Goal: Task Accomplishment & Management: Manage account settings

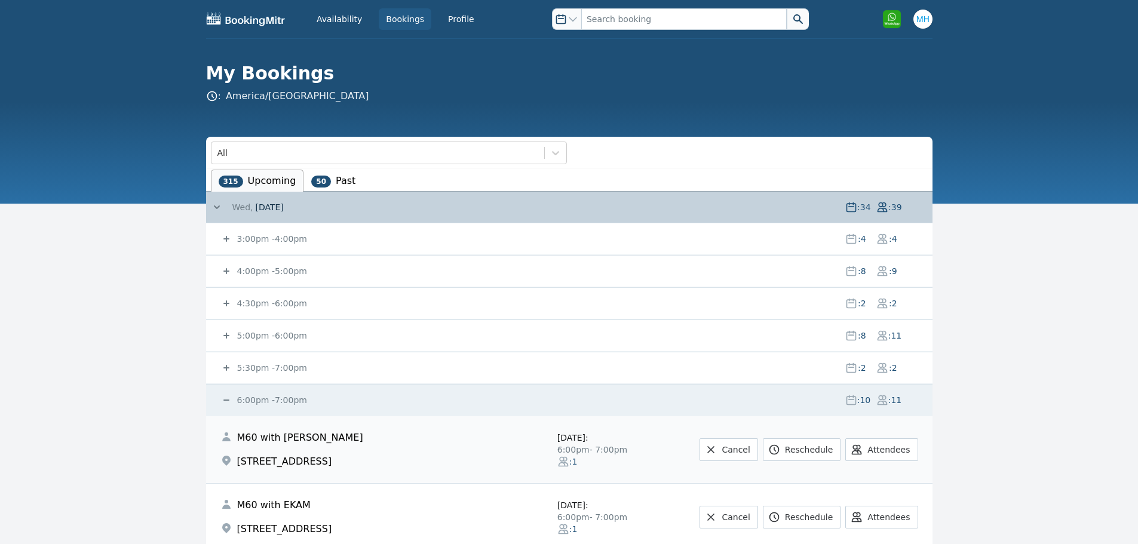
drag, startPoint x: 399, startPoint y: 20, endPoint x: 407, endPoint y: 26, distance: 10.2
click at [399, 20] on link "Bookings" at bounding box center [405, 19] width 53 height 22
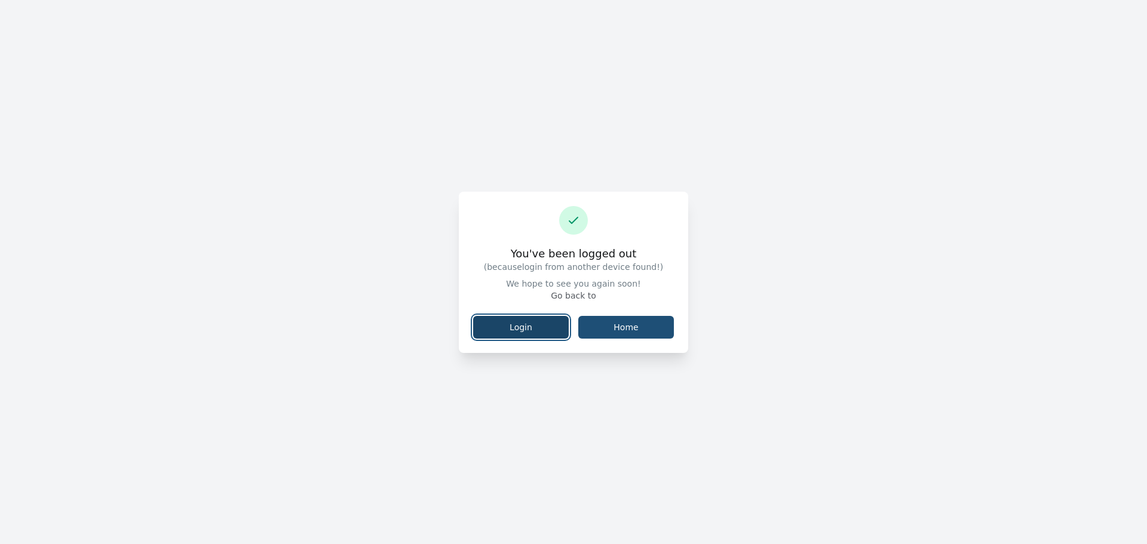
click at [521, 334] on link "Login" at bounding box center [521, 327] width 96 height 23
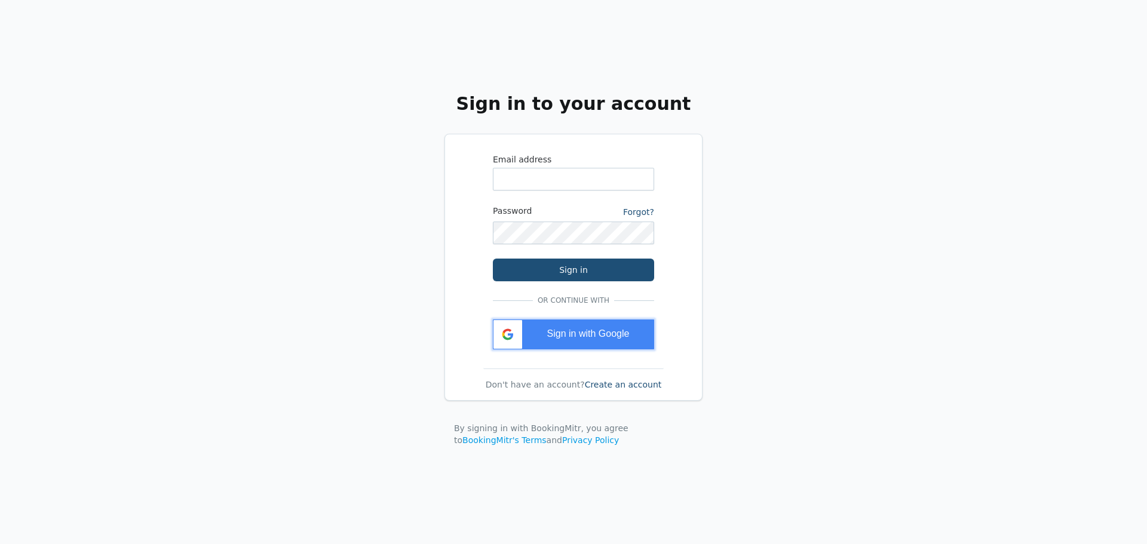
click at [564, 339] on div "Sign in with Google" at bounding box center [573, 335] width 161 height 30
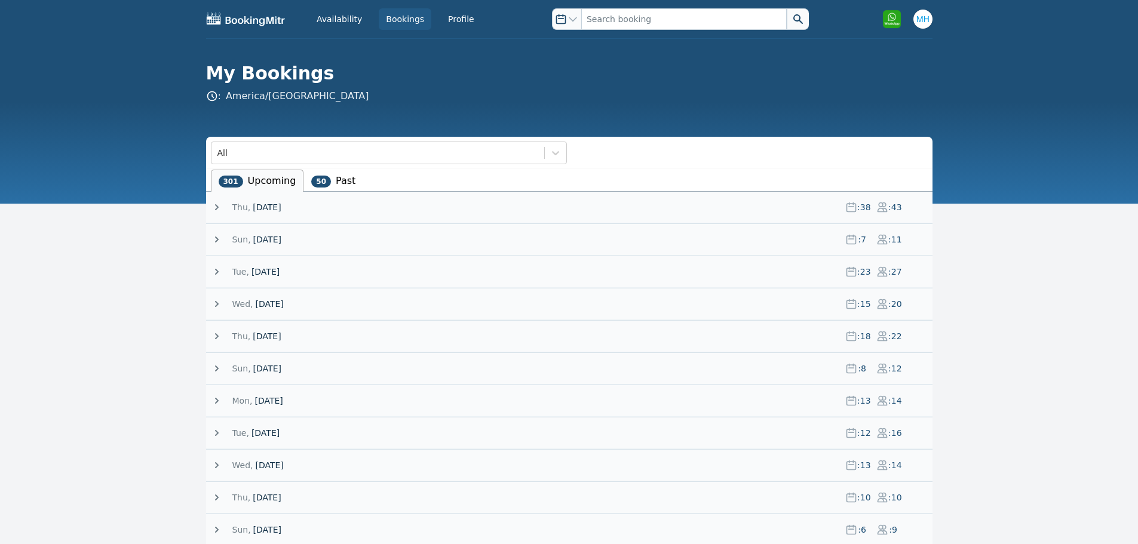
click at [216, 205] on icon at bounding box center [217, 207] width 4 height 6
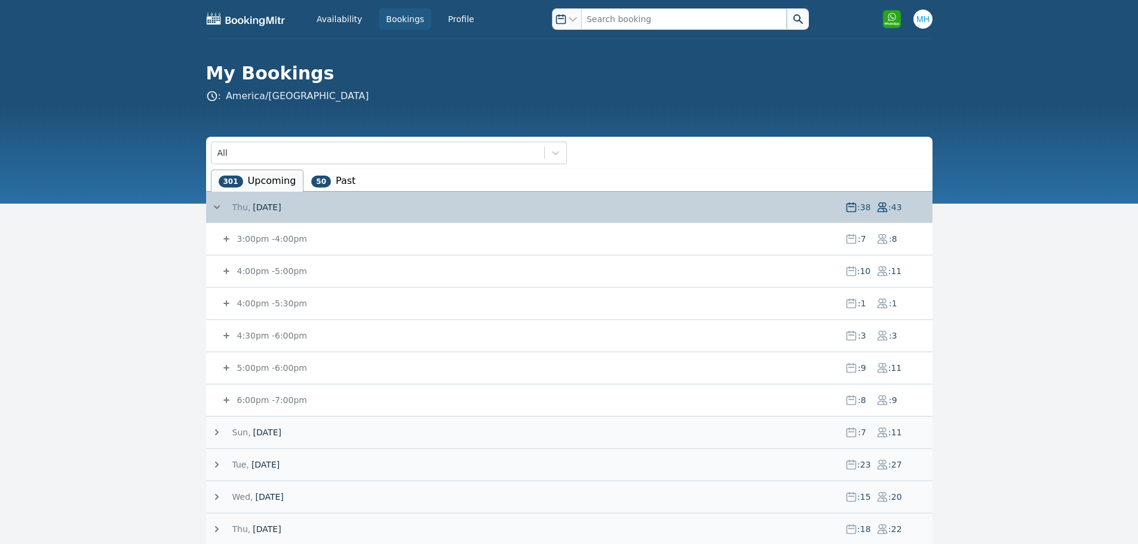
click at [216, 205] on icon at bounding box center [217, 207] width 12 height 12
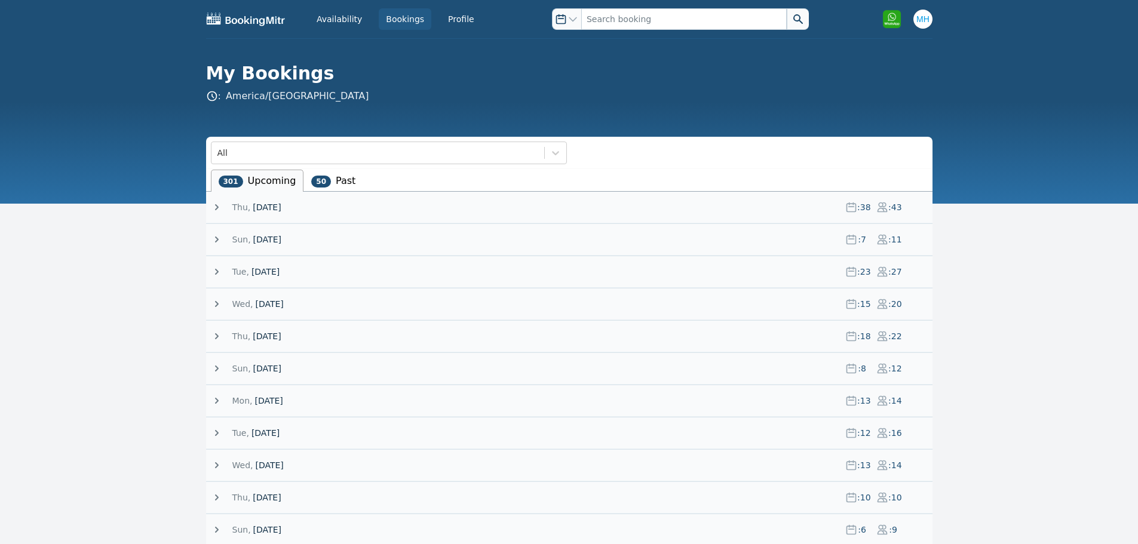
click at [217, 236] on icon at bounding box center [217, 240] width 12 height 12
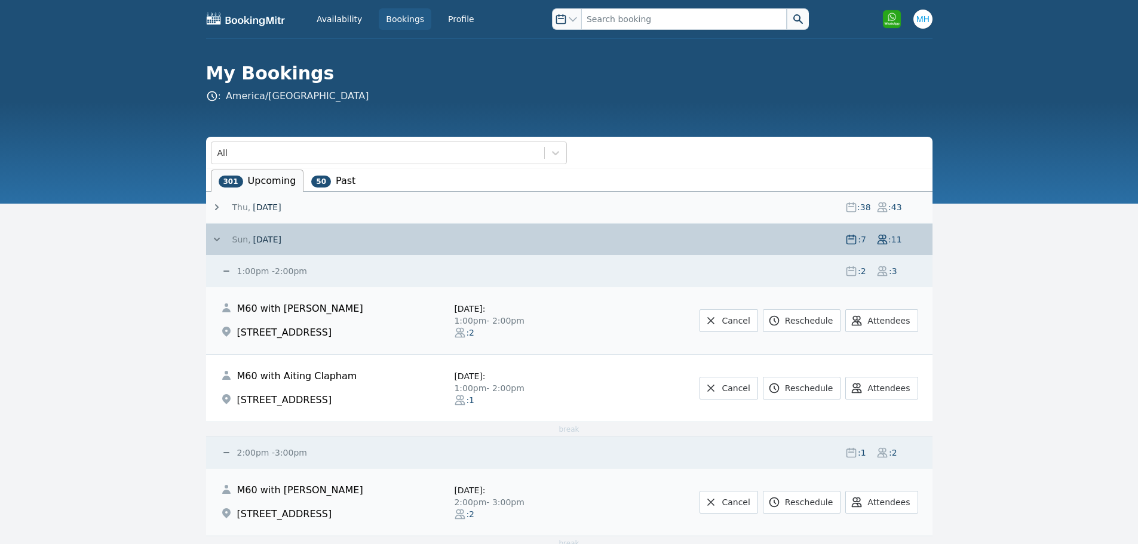
click at [216, 241] on icon at bounding box center [217, 240] width 6 height 4
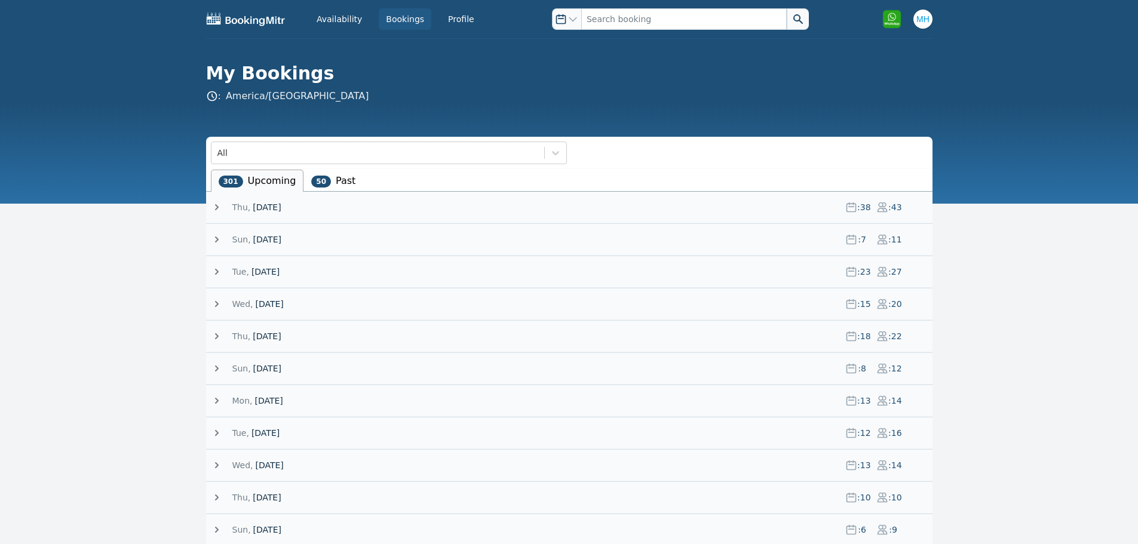
click at [216, 241] on icon at bounding box center [217, 240] width 4 height 6
